Goal: Task Accomplishment & Management: Use online tool/utility

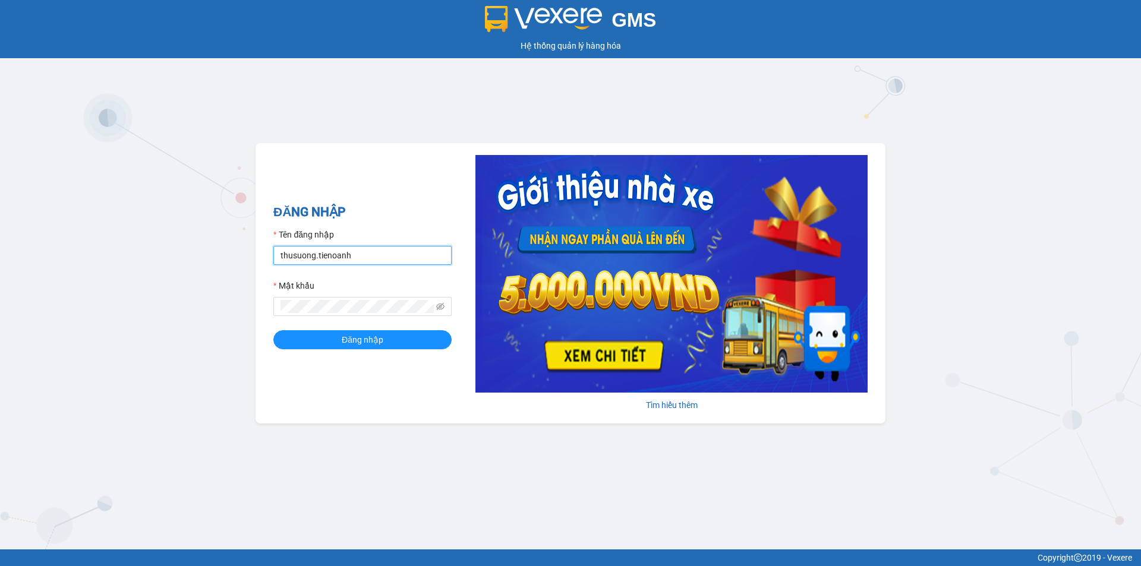
click at [378, 258] on input "thusuong.tienoanh" at bounding box center [362, 255] width 178 height 19
drag, startPoint x: 364, startPoint y: 256, endPoint x: 104, endPoint y: 260, distance: 259.7
click at [106, 260] on div "GMS Hệ thống quản lý hàng hóa ĐĂNG NHẬP Tên đăng nhập thusuong.tienoanh Mật khẩ…" at bounding box center [570, 275] width 1141 height 550
type input "T"
type input "thuytran.tienoanh"
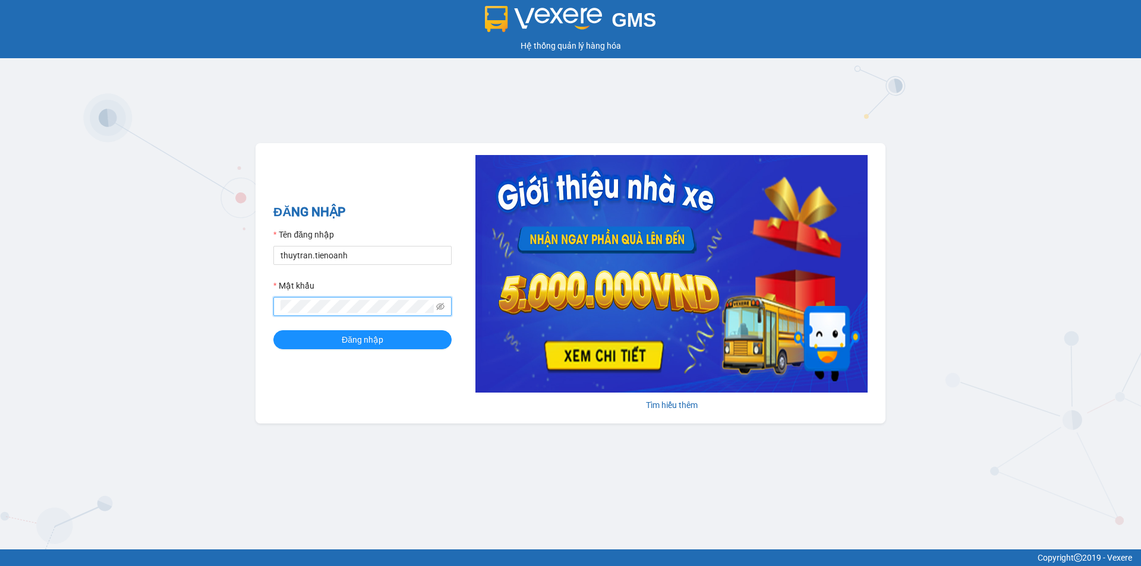
click at [190, 305] on div "GMS Hệ thống quản lý hàng hóa ĐĂNG NHẬP Tên đăng nhập thuytran.tienoanh Mật khẩ…" at bounding box center [570, 275] width 1141 height 550
click at [273, 330] on button "Đăng nhập" at bounding box center [362, 339] width 178 height 19
